Goal: Task Accomplishment & Management: Manage account settings

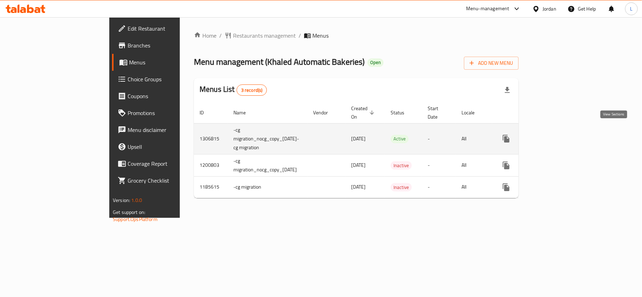
click at [561, 135] on icon "enhanced table" at bounding box center [557, 139] width 8 height 8
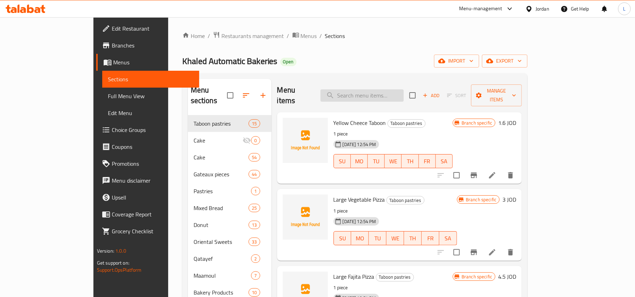
click at [393, 97] on input "search" at bounding box center [361, 96] width 83 height 12
paste input "جاتو قطع"
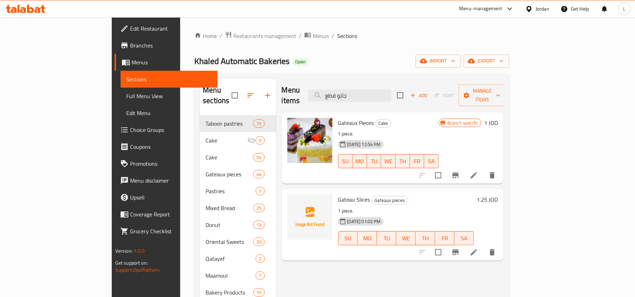
type input "جاتو قطع"
click at [458, 173] on icon "Branch-specific-item" at bounding box center [455, 176] width 6 height 6
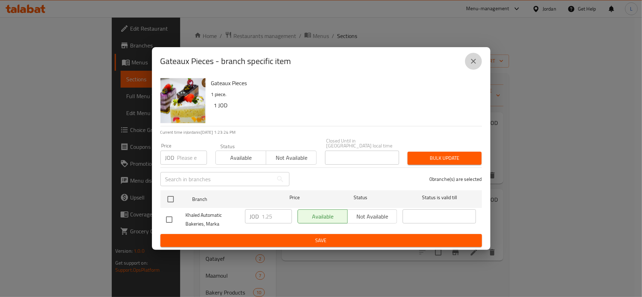
click at [473, 56] on button "close" at bounding box center [473, 61] width 17 height 17
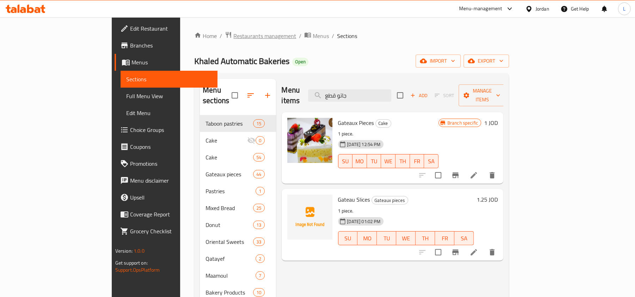
click at [233, 33] on span "Restaurants management" at bounding box center [264, 36] width 63 height 8
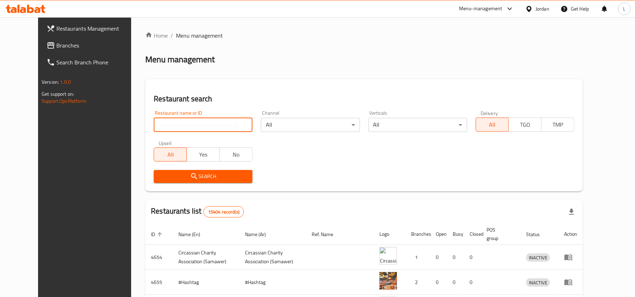
drag, startPoint x: 198, startPoint y: 127, endPoint x: 196, endPoint y: 130, distance: 3.6
click at [198, 127] on input "search" at bounding box center [203, 125] width 99 height 14
paste input "755872"
type input "755872"
click at [168, 179] on span "Search" at bounding box center [202, 176] width 87 height 9
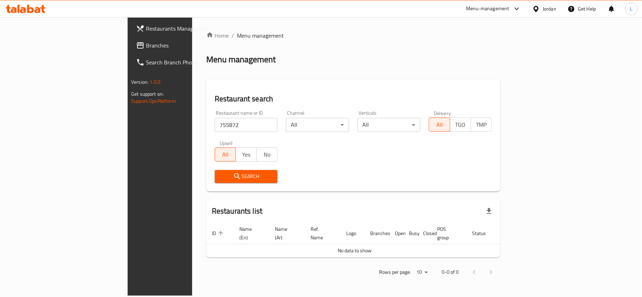
click at [146, 43] on span "Branches" at bounding box center [187, 45] width 83 height 8
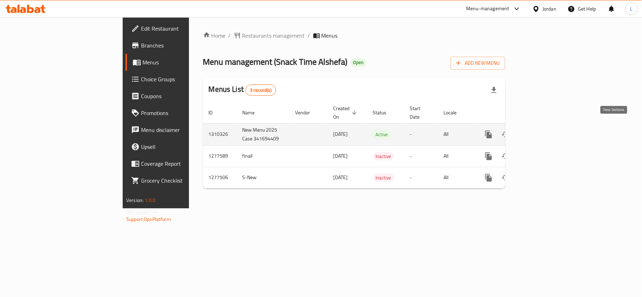
click at [548, 126] on link "enhanced table" at bounding box center [539, 134] width 17 height 17
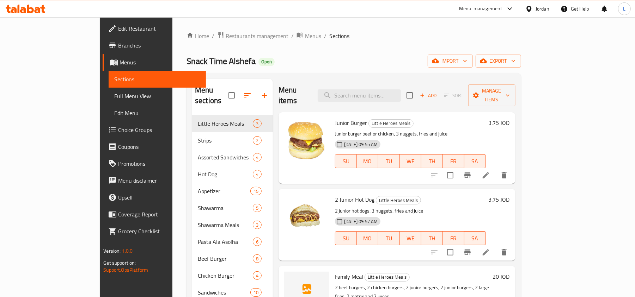
click at [114, 93] on span "Full Menu View" at bounding box center [157, 96] width 86 height 8
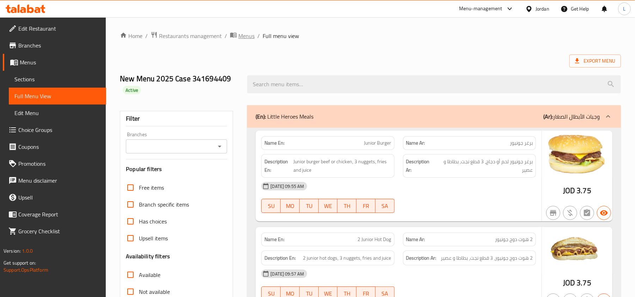
click at [243, 37] on span "Menus" at bounding box center [246, 36] width 16 height 8
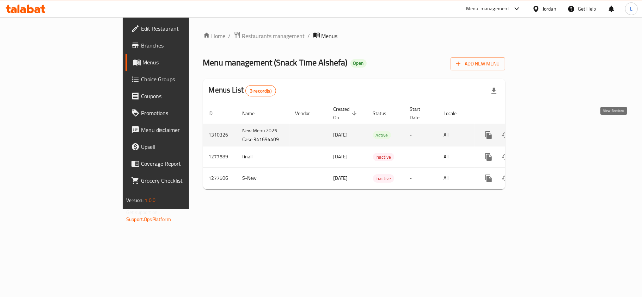
click at [543, 131] on icon "enhanced table" at bounding box center [539, 135] width 8 height 8
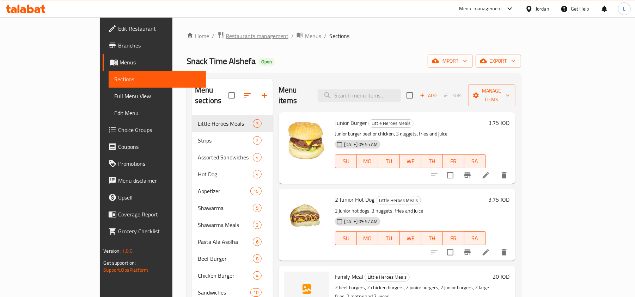
click at [226, 37] on span "Restaurants management" at bounding box center [257, 36] width 63 height 8
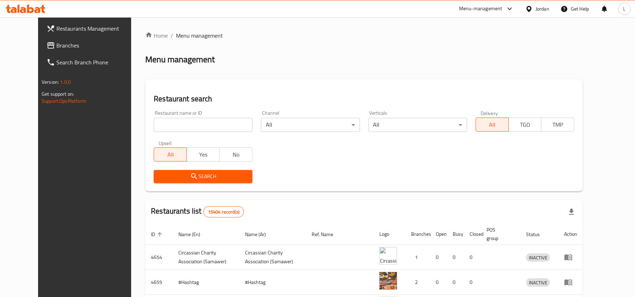
click at [541, 13] on div "Jordan" at bounding box center [542, 9] width 14 height 8
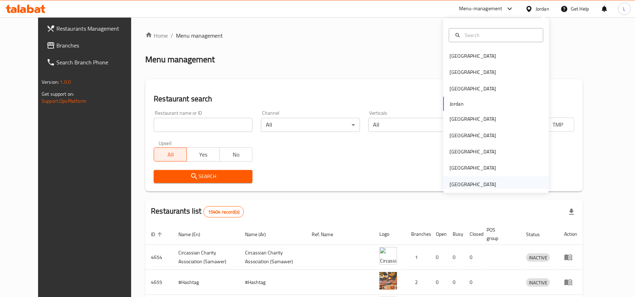
click at [465, 183] on div "[GEOGRAPHIC_DATA]" at bounding box center [472, 185] width 47 height 8
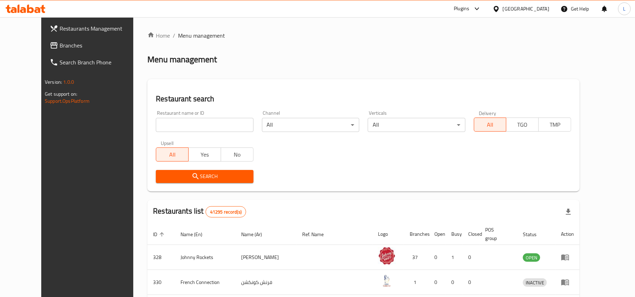
click at [60, 46] on span "Branches" at bounding box center [101, 45] width 82 height 8
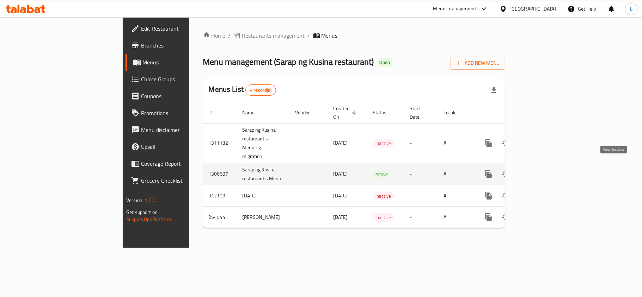
click at [543, 170] on icon "enhanced table" at bounding box center [539, 174] width 8 height 8
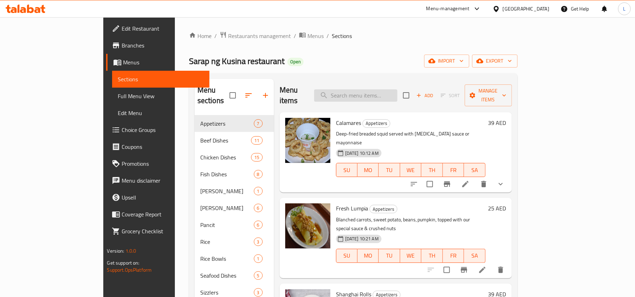
click at [369, 91] on input "search" at bounding box center [355, 96] width 83 height 12
paste input "Sotanghon"
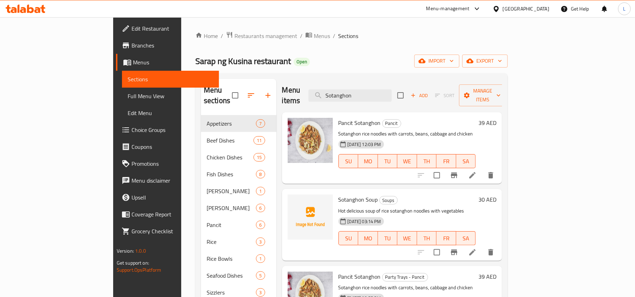
type input "Sotanghon"
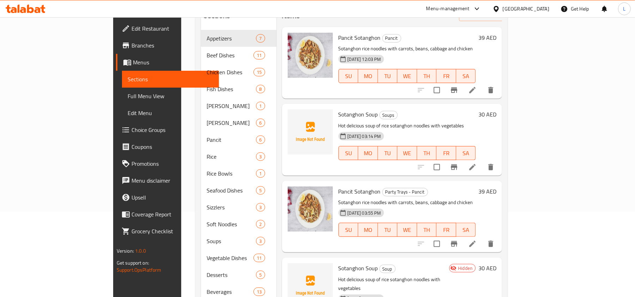
scroll to position [94, 0]
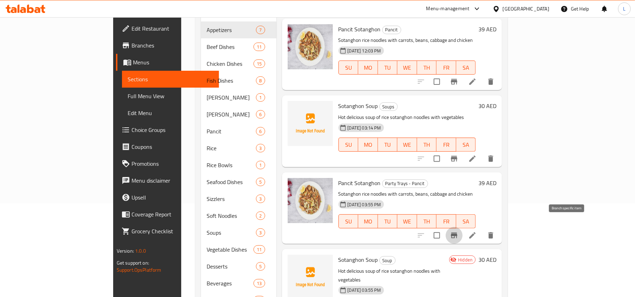
click at [458, 232] on icon "Branch-specific-item" at bounding box center [454, 236] width 8 height 8
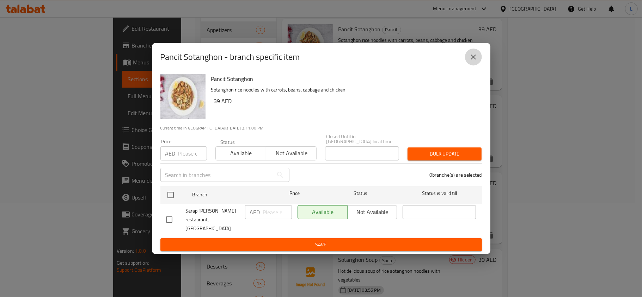
click at [473, 60] on icon "close" at bounding box center [473, 57] width 5 height 5
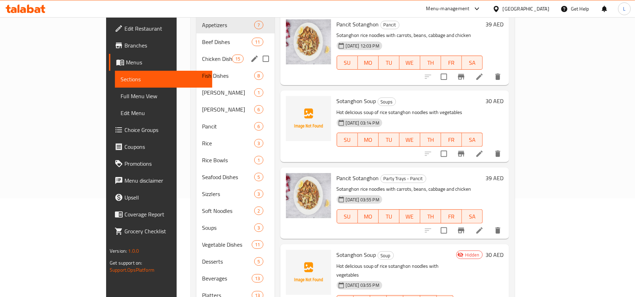
scroll to position [0, 0]
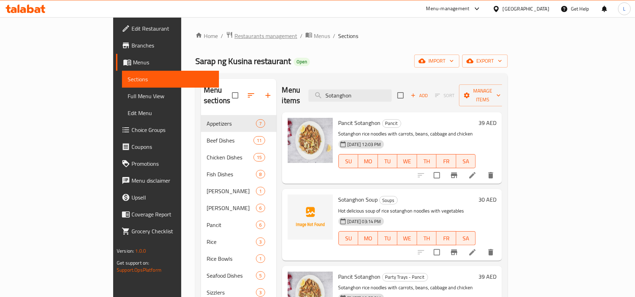
click at [234, 38] on span "Restaurants management" at bounding box center [265, 36] width 63 height 8
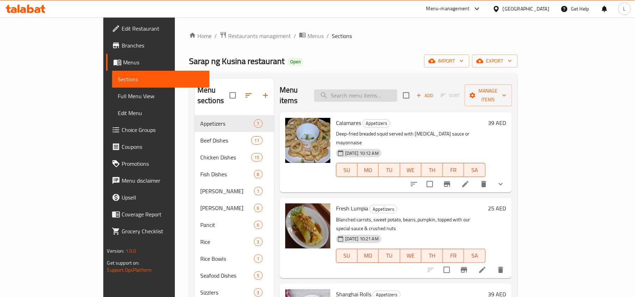
click at [374, 97] on input "search" at bounding box center [355, 96] width 83 height 12
paste input "Sotanghon"
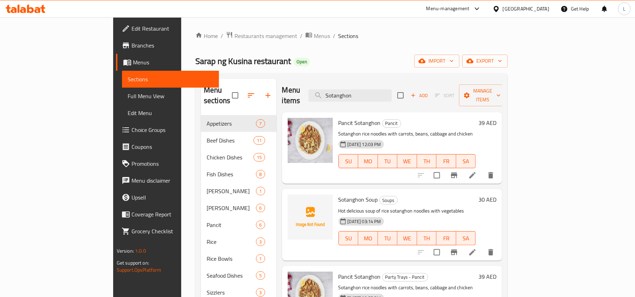
type input "Sotanghon"
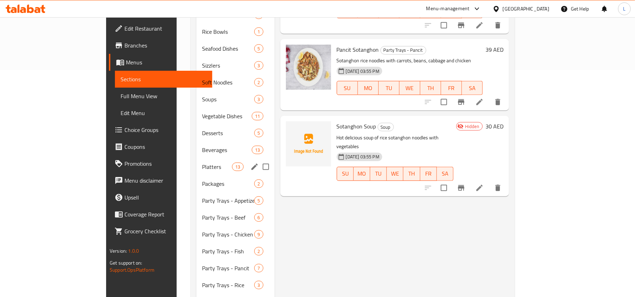
scroll to position [235, 0]
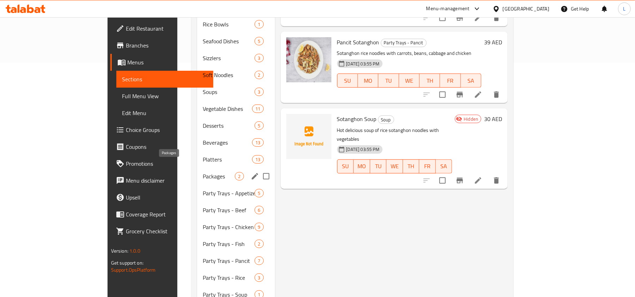
click at [203, 172] on span "Packages" at bounding box center [219, 176] width 32 height 8
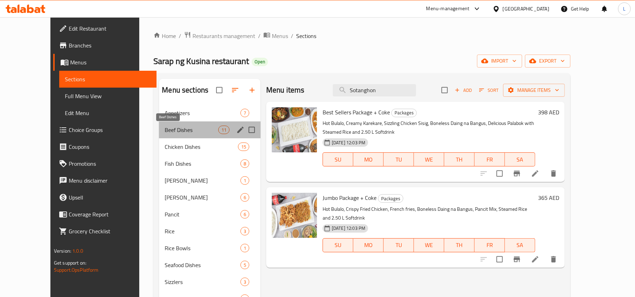
click at [165, 132] on span "Beef Dishes" at bounding box center [191, 130] width 53 height 8
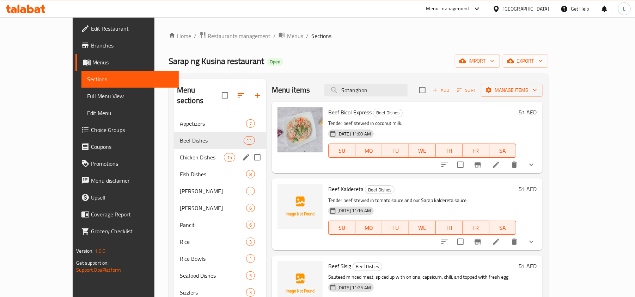
click at [174, 149] on div "Chicken Dishes 15" at bounding box center [220, 157] width 92 height 17
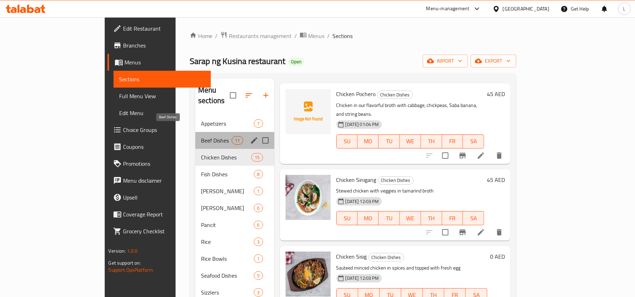
click at [201, 136] on span "Beef Dishes" at bounding box center [216, 140] width 31 height 8
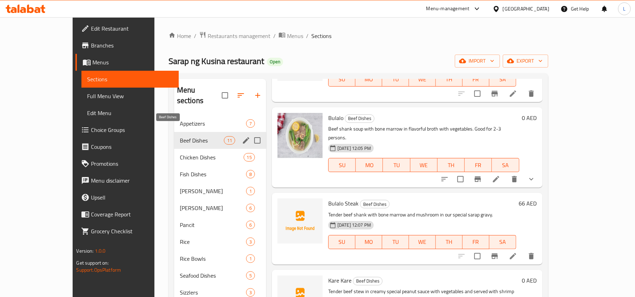
scroll to position [278, 0]
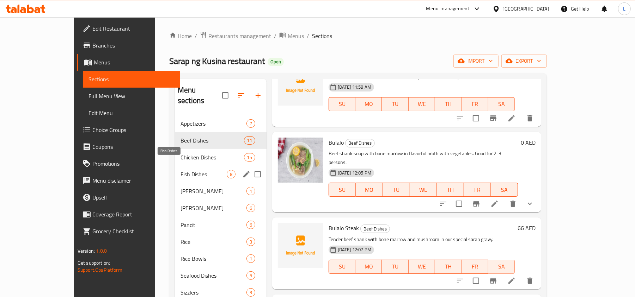
click at [180, 170] on span "Fish Dishes" at bounding box center [203, 174] width 46 height 8
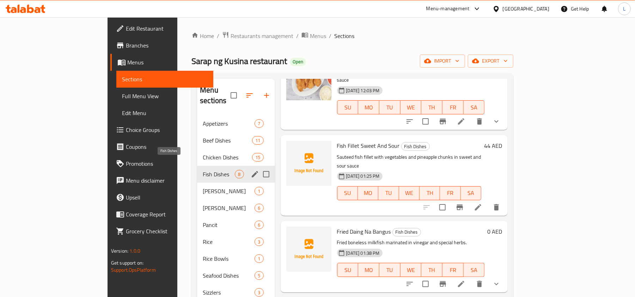
scroll to position [36, 0]
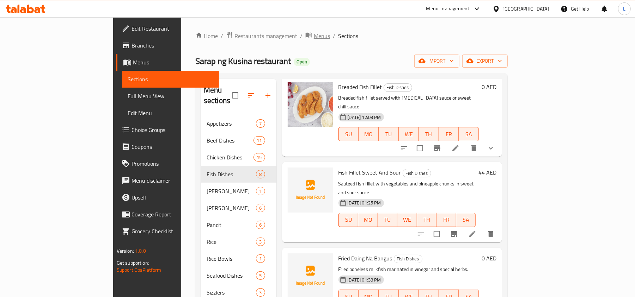
click at [314, 36] on span "Menus" at bounding box center [322, 36] width 16 height 8
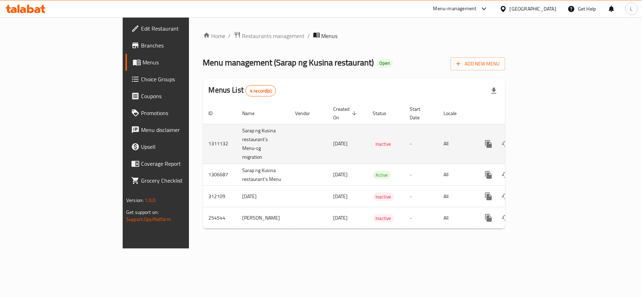
drag, startPoint x: 251, startPoint y: 138, endPoint x: 287, endPoint y: 137, distance: 35.6
click at [328, 137] on td "[DATE]" at bounding box center [347, 144] width 39 height 40
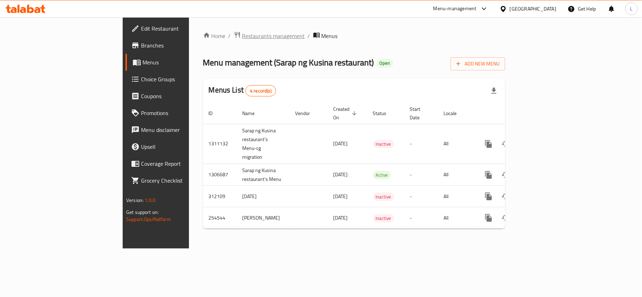
click at [242, 37] on span "Restaurants management" at bounding box center [273, 36] width 63 height 8
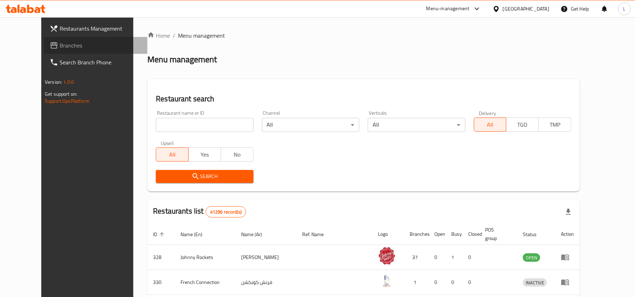
click at [60, 43] on span "Branches" at bounding box center [101, 45] width 82 height 8
